Goal: Transaction & Acquisition: Purchase product/service

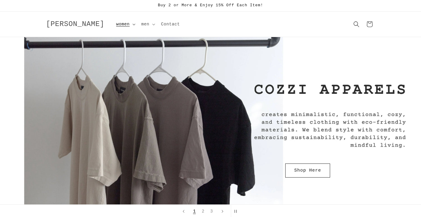
click at [116, 24] on span "women" at bounding box center [122, 24] width 13 height 5
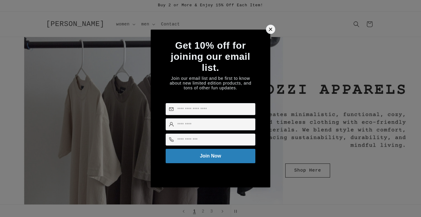
click at [272, 27] on icon at bounding box center [271, 29] width 6 height 6
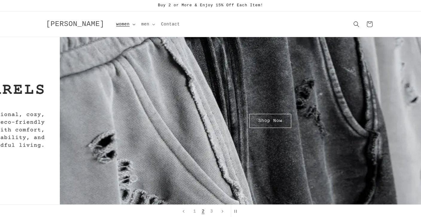
scroll to position [0, 421]
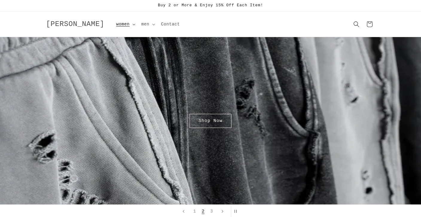
click at [116, 24] on span "women" at bounding box center [122, 24] width 13 height 5
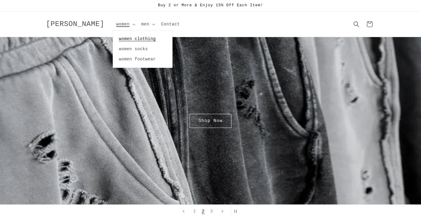
click at [113, 36] on link "women clothing" at bounding box center [142, 39] width 59 height 10
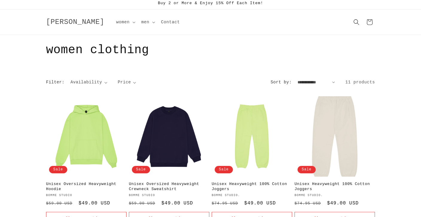
scroll to position [20, 0]
